Goal: Transaction & Acquisition: Purchase product/service

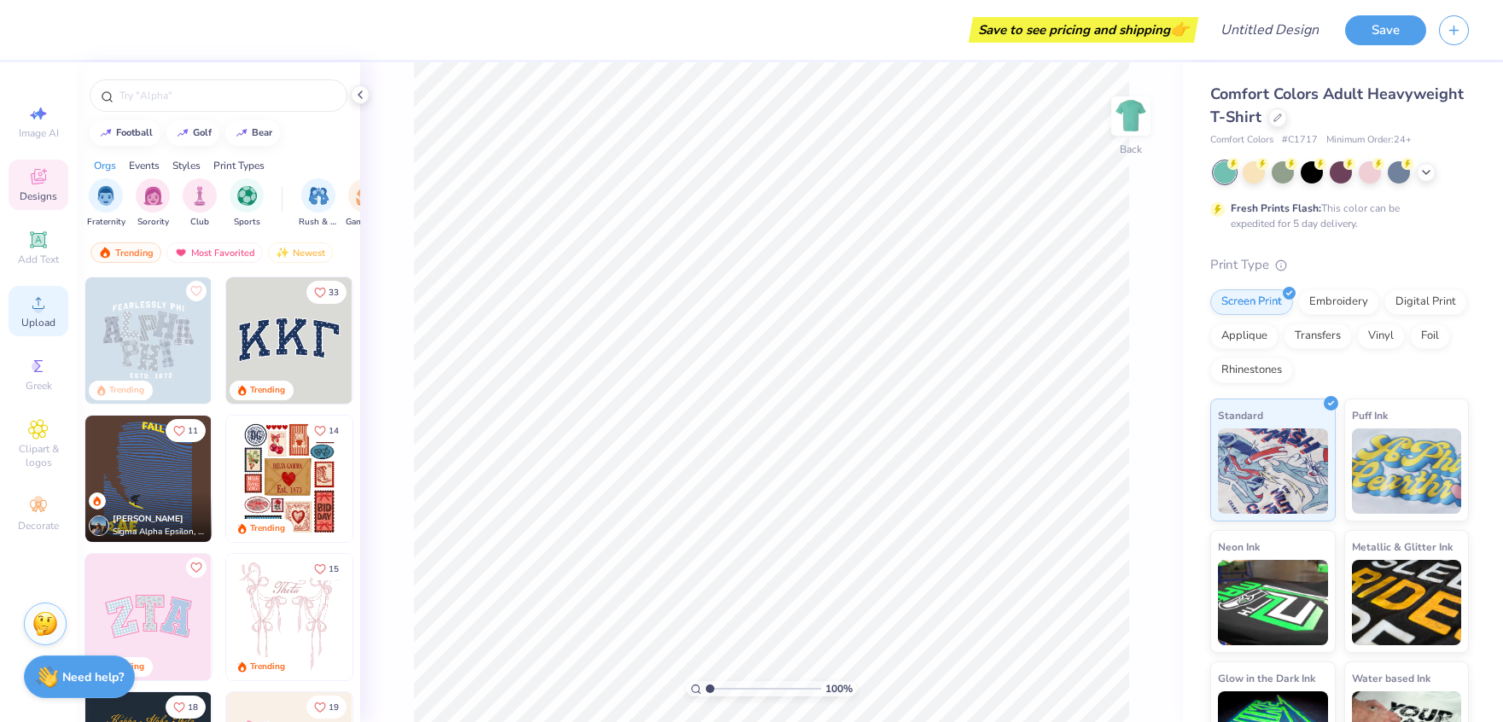
click at [42, 323] on span "Upload" at bounding box center [38, 323] width 34 height 14
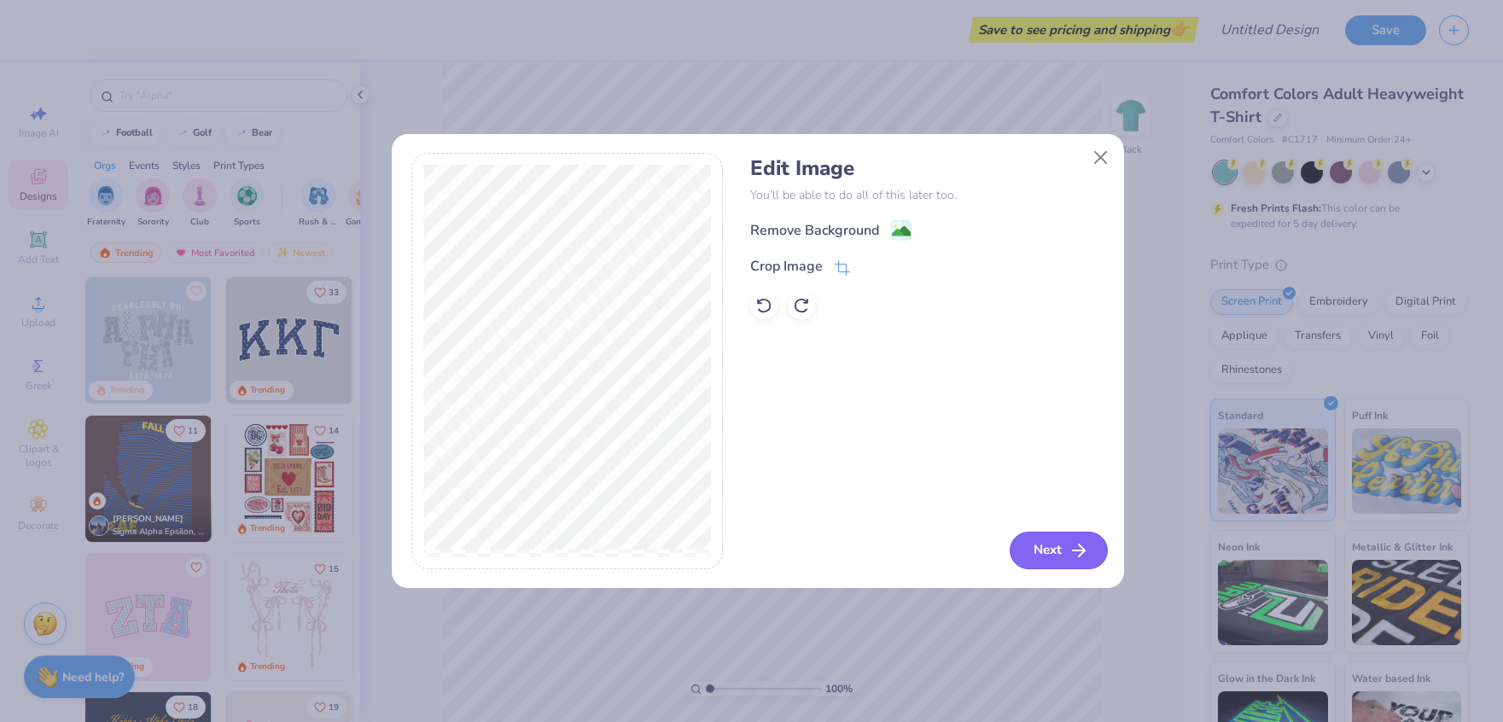
click at [1034, 538] on button "Next" at bounding box center [1059, 551] width 98 height 38
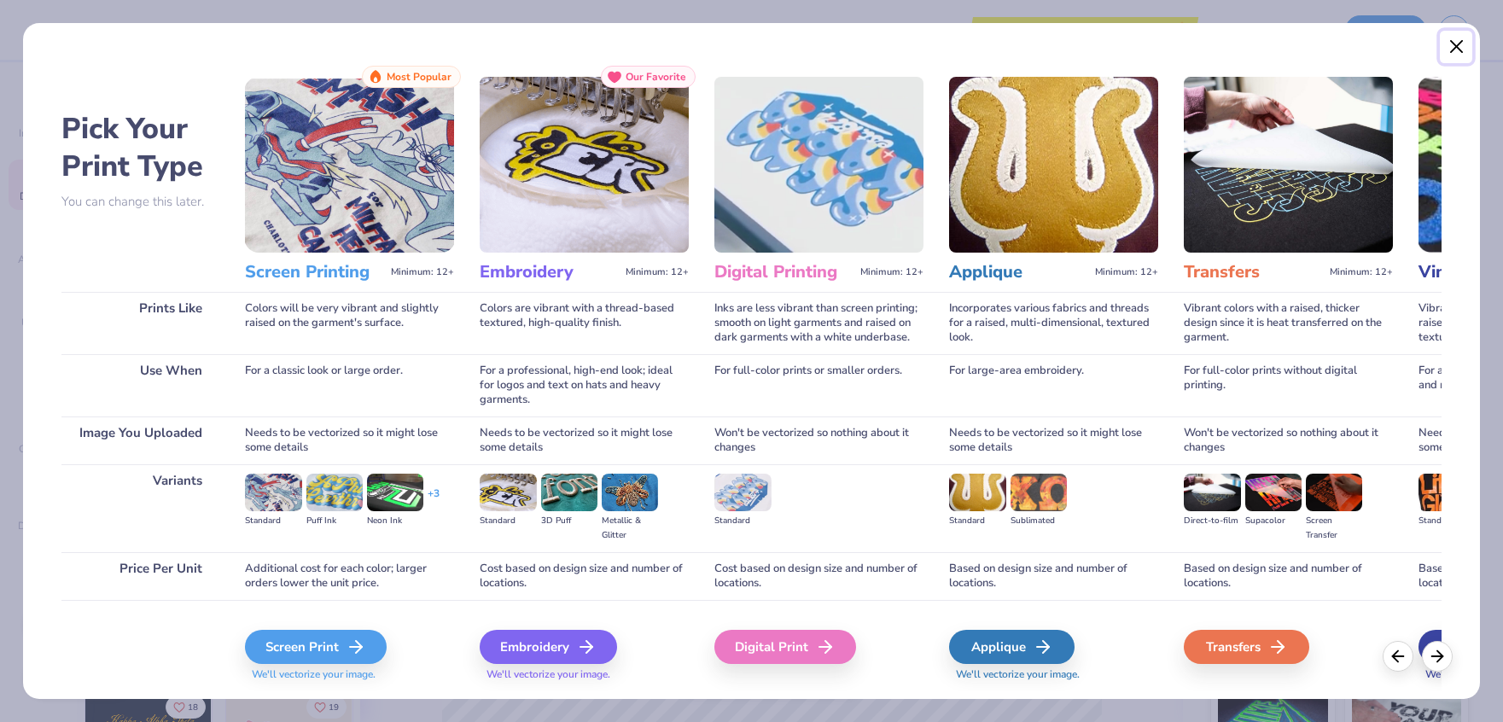
click at [1454, 42] on button "Close" at bounding box center [1456, 47] width 32 height 32
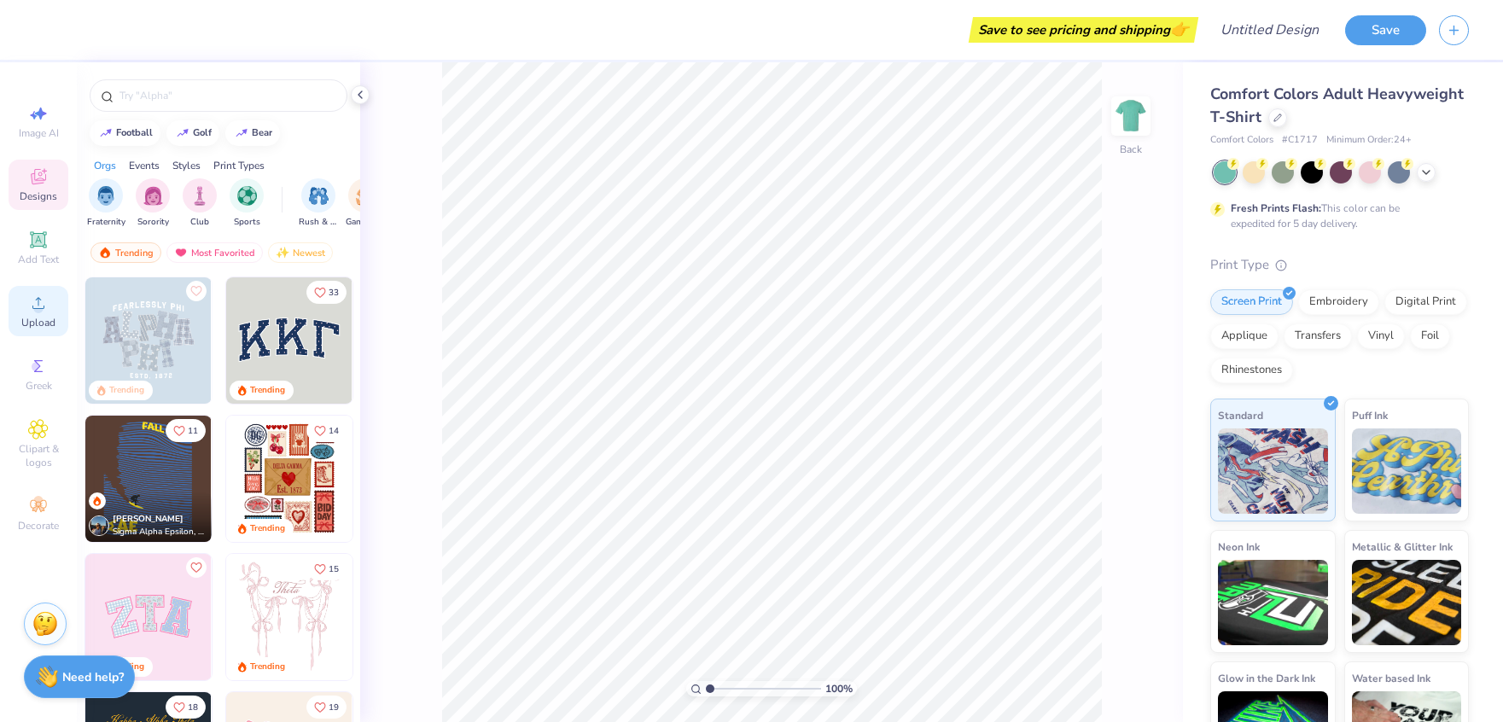
click at [42, 313] on div "Upload" at bounding box center [39, 311] width 60 height 50
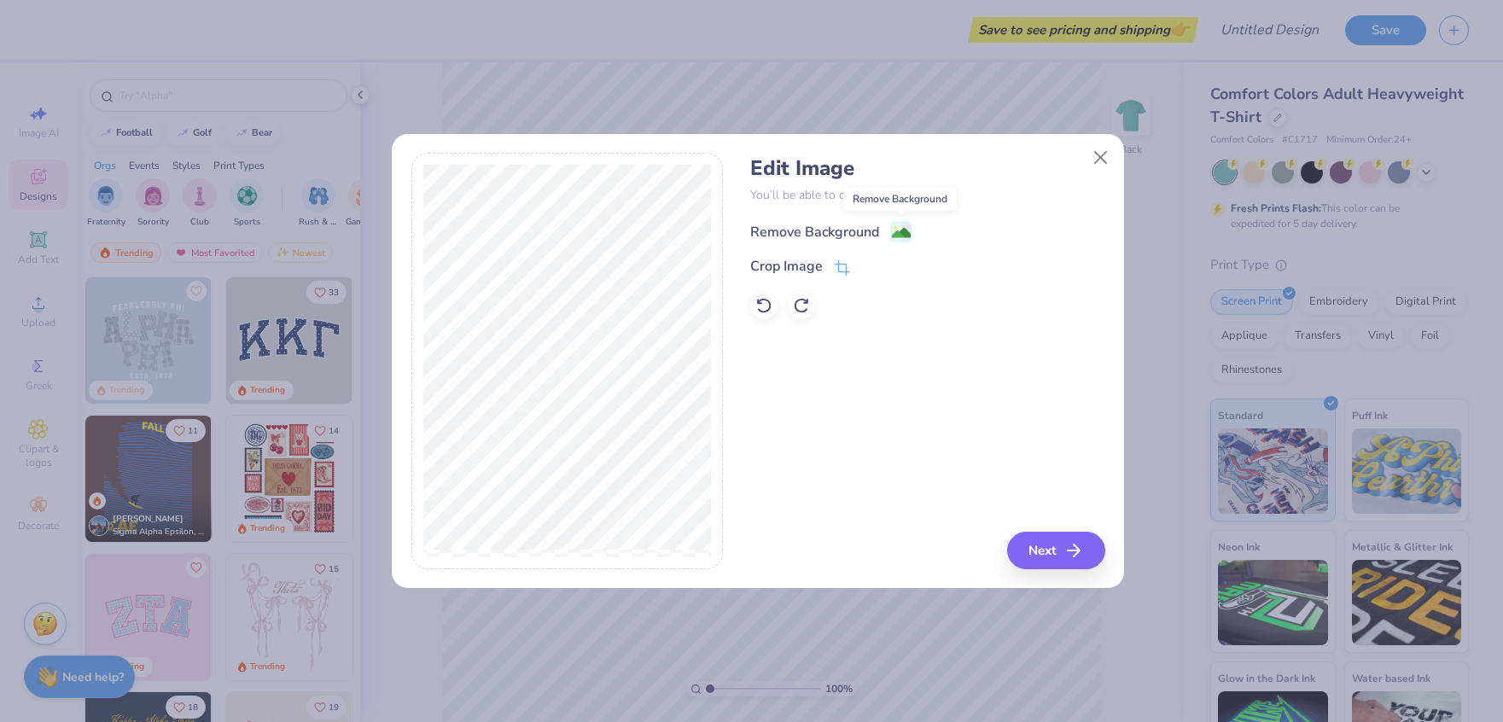
click at [897, 230] on image at bounding box center [901, 233] width 19 height 19
click at [1046, 557] on div "Edit Image You’ll be able to do all of this later too. Remove Background Crop I…" at bounding box center [927, 361] width 354 height 417
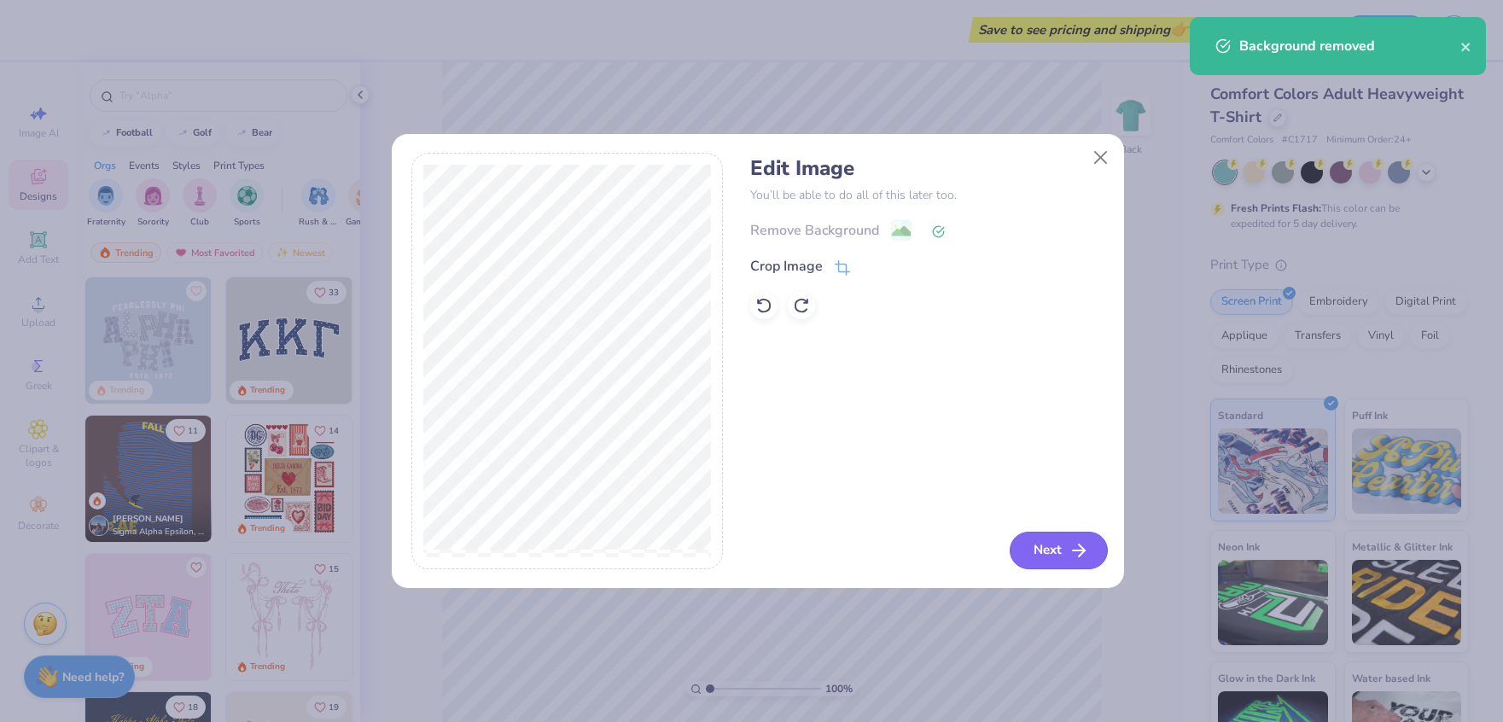
click at [1046, 552] on button "Next" at bounding box center [1059, 551] width 98 height 38
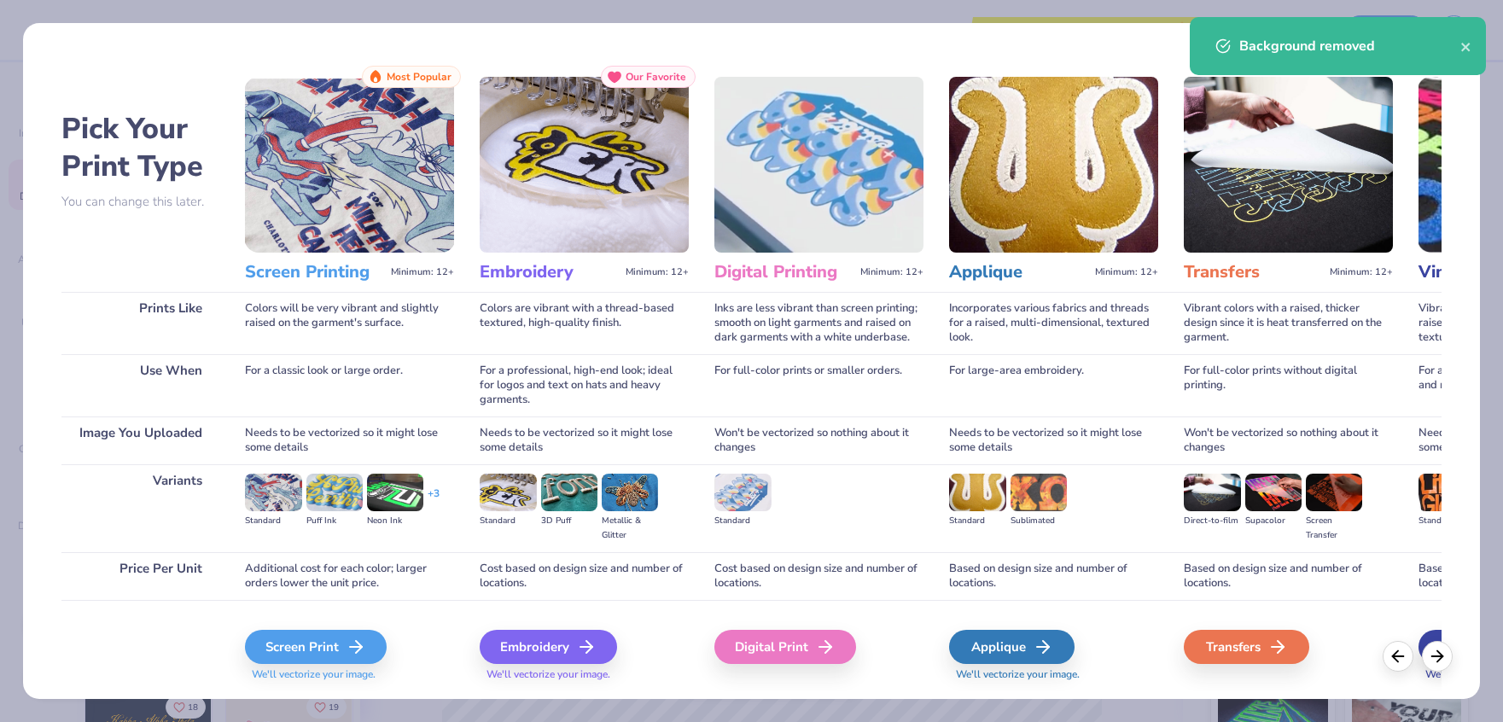
click at [1481, 44] on div "Background removed" at bounding box center [1338, 46] width 296 height 58
click at [1474, 44] on div "Background removed" at bounding box center [1338, 46] width 296 height 58
click at [1468, 44] on icon "close" at bounding box center [1467, 47] width 12 height 14
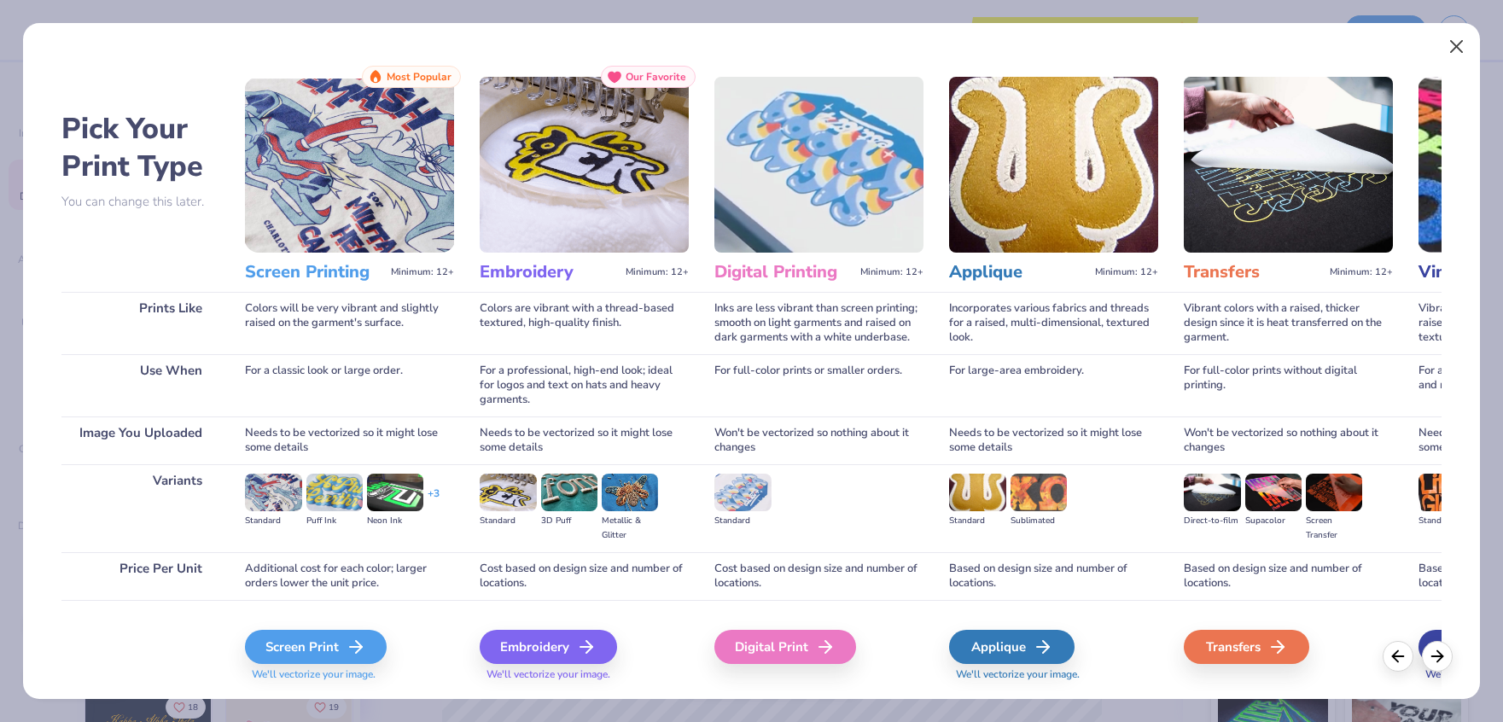
click at [1450, 40] on body "Save to see pricing and shipping 👉 Design Title Save Image AI Designs Add Text …" at bounding box center [751, 361] width 1503 height 722
click at [1461, 44] on button "Close" at bounding box center [1456, 47] width 32 height 32
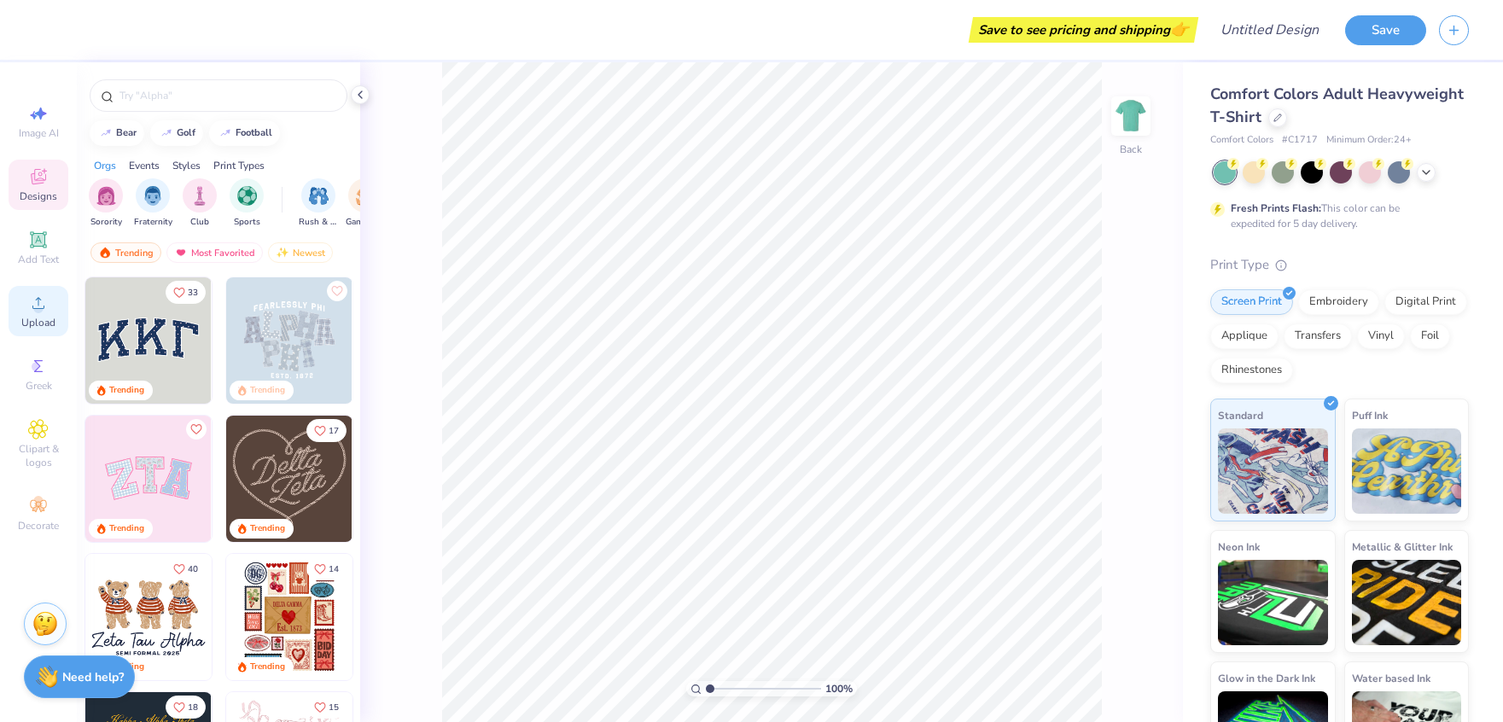
click at [39, 317] on span "Upload" at bounding box center [38, 323] width 34 height 14
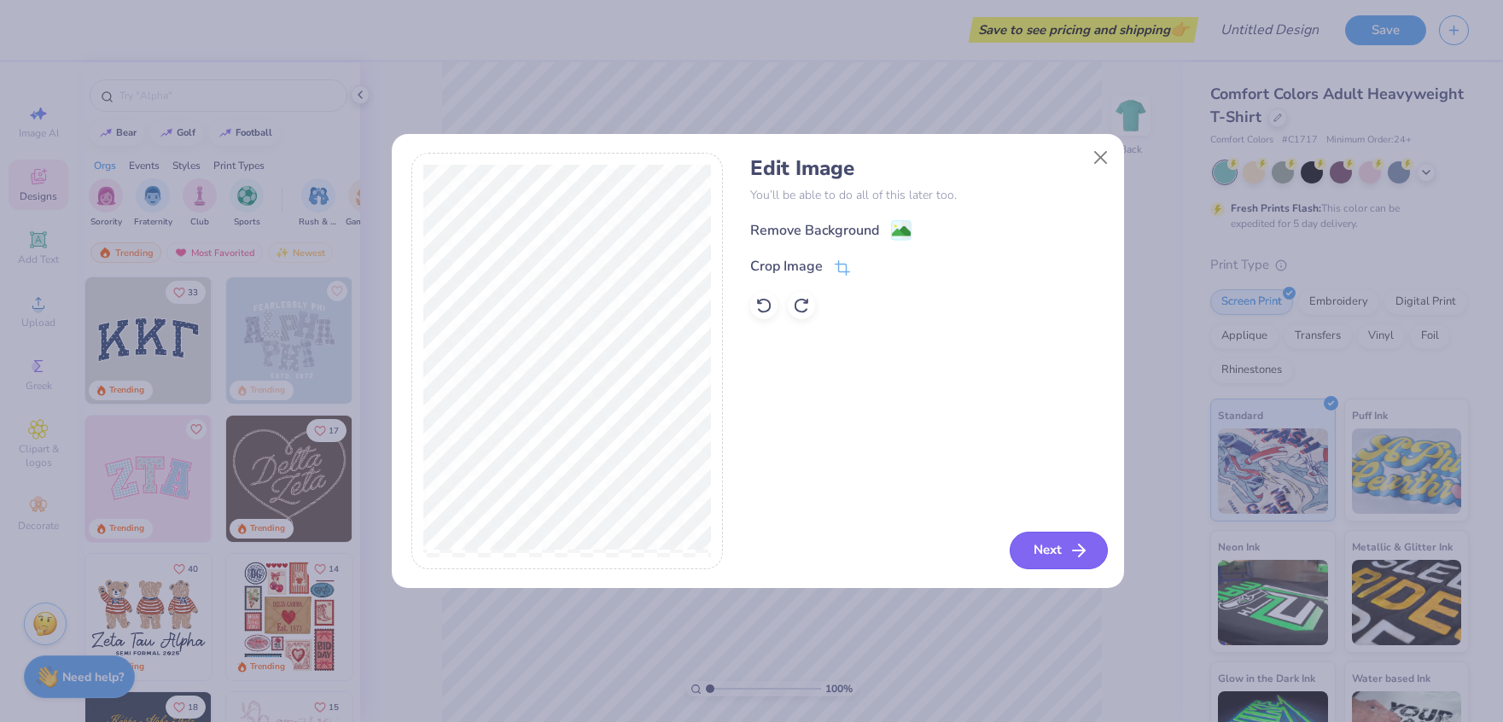
click at [1025, 544] on button "Next" at bounding box center [1059, 551] width 98 height 38
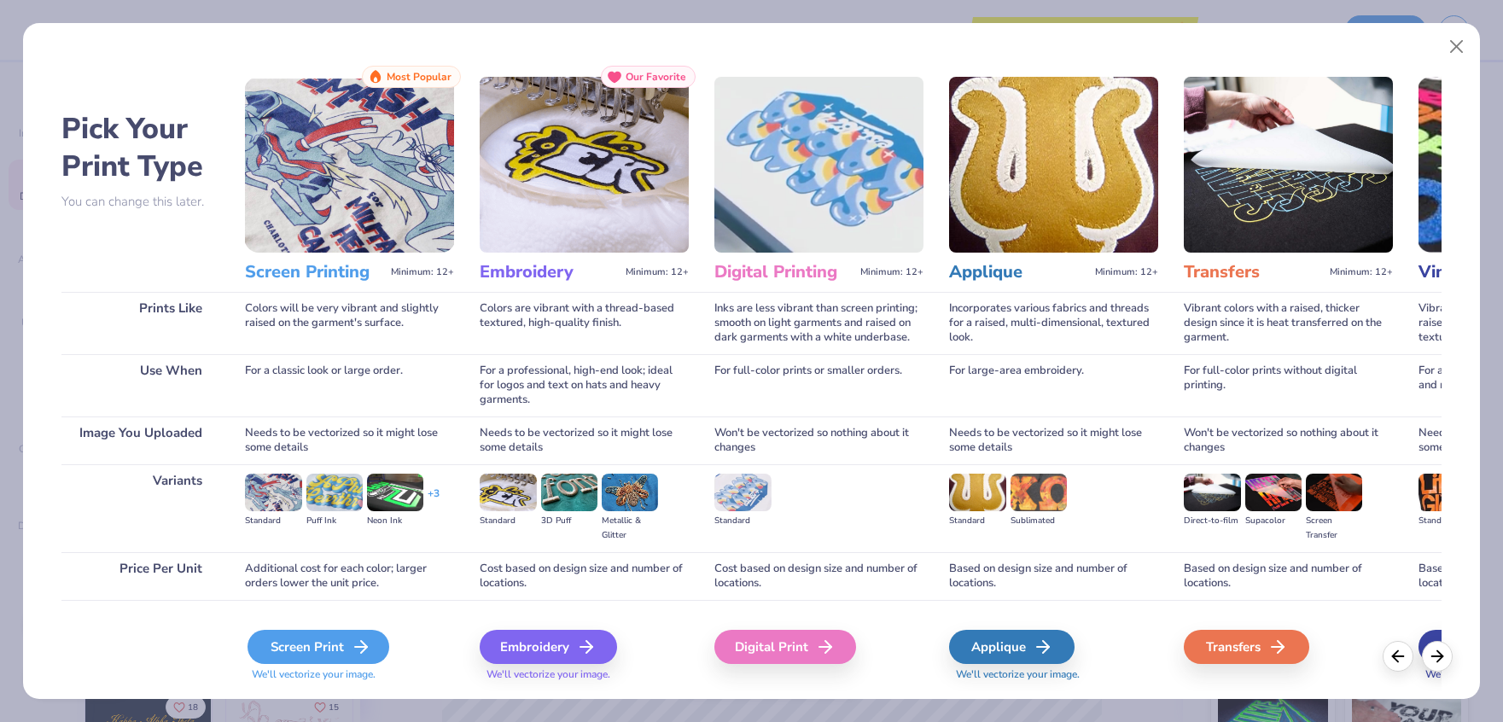
click at [327, 645] on div "Screen Print" at bounding box center [319, 647] width 142 height 34
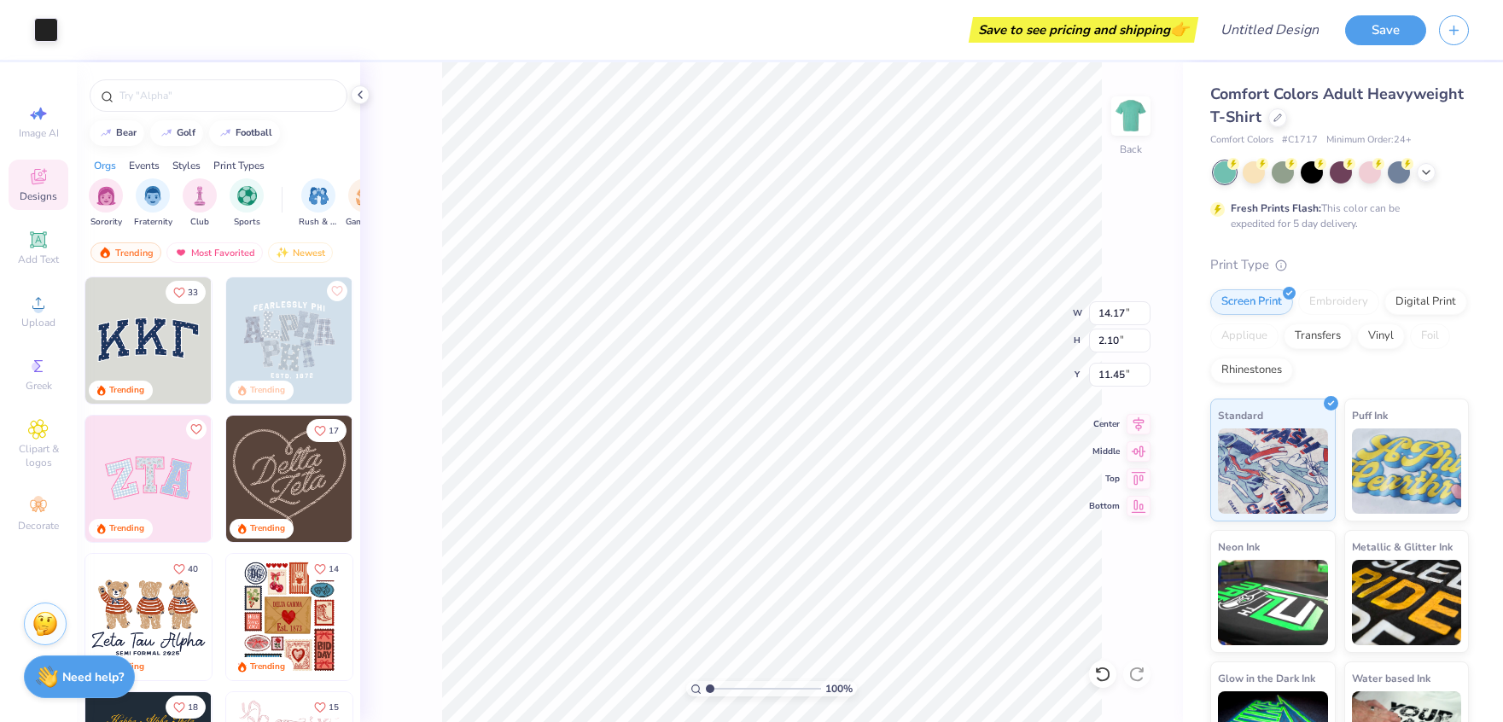
type input "4.88"
